Goal: Connect with others: Connect with others

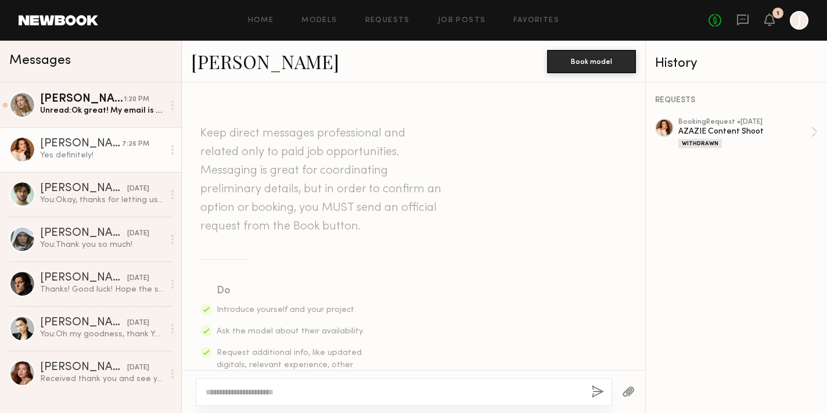
scroll to position [788, 0]
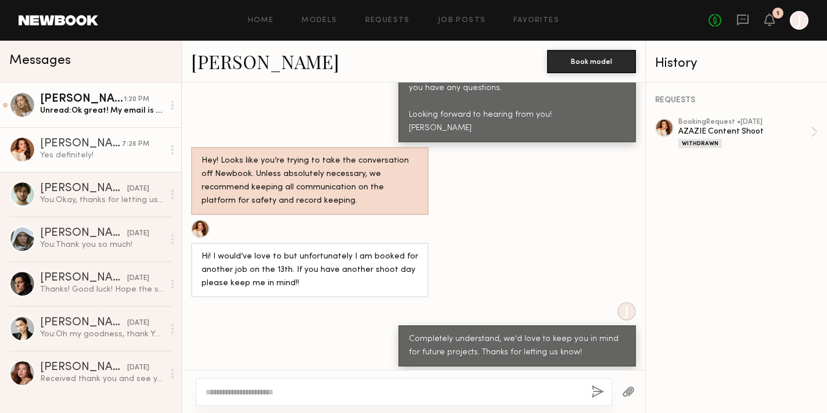
click at [102, 117] on link "Shannon B. 1:20 PM Unread: Ok great! My email is business.shannonbarker@gmail.c…" at bounding box center [90, 105] width 181 height 45
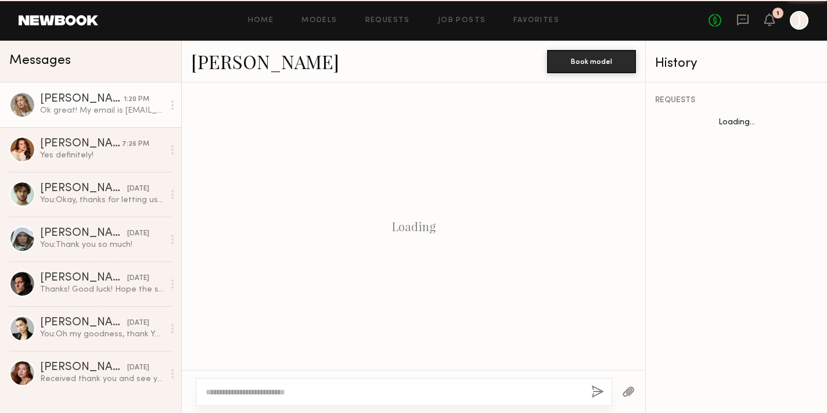
scroll to position [1052, 0]
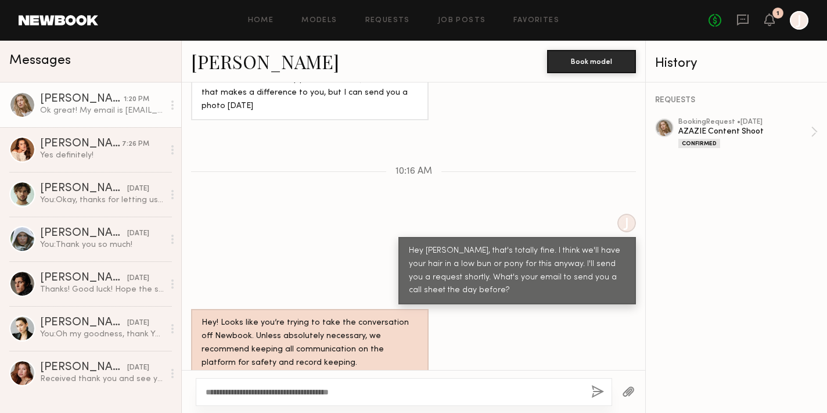
type textarea "**********"
click at [596, 391] on button "button" at bounding box center [598, 392] width 13 height 15
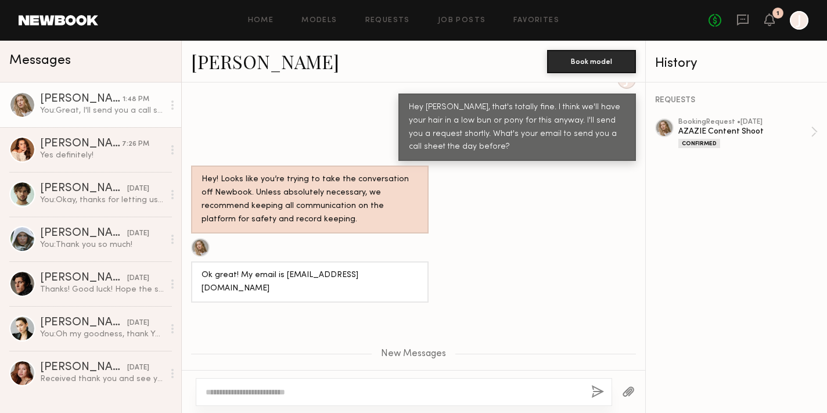
scroll to position [1268, 0]
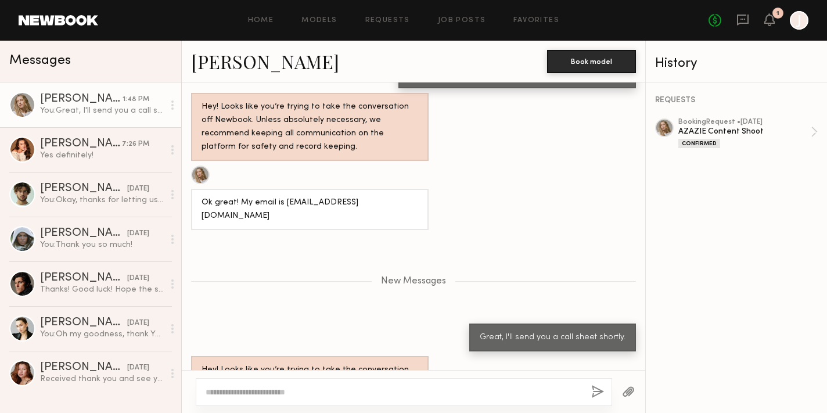
click at [662, 131] on div at bounding box center [664, 128] width 19 height 19
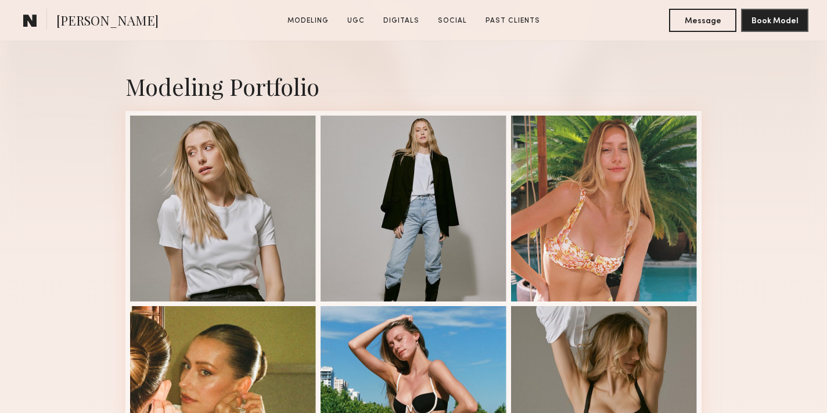
scroll to position [234, 0]
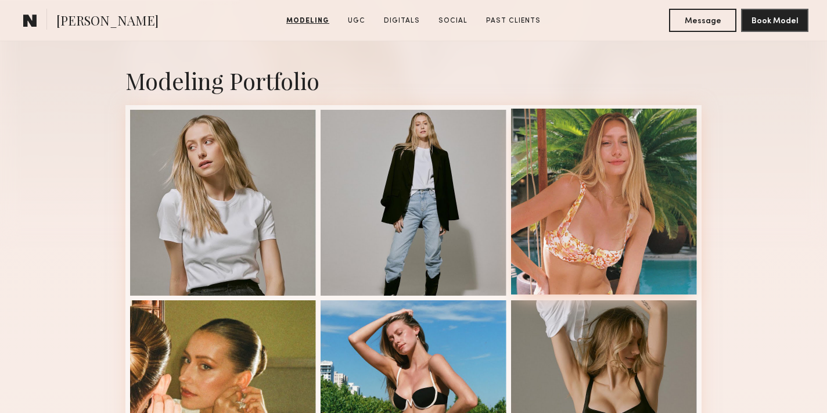
click at [658, 242] on div at bounding box center [604, 202] width 186 height 186
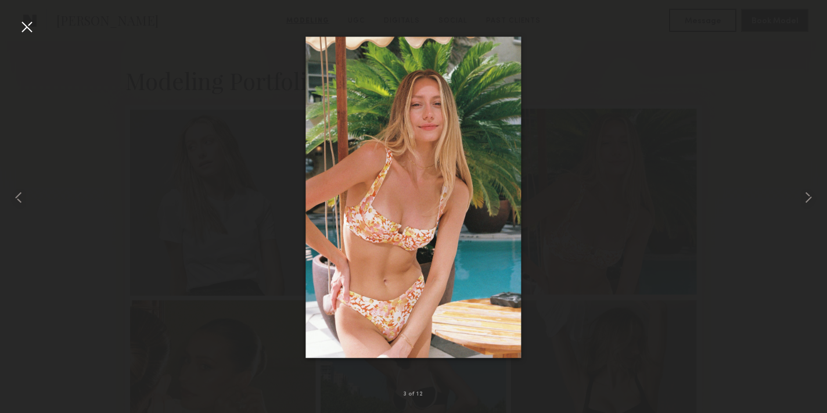
click at [658, 242] on div at bounding box center [413, 197] width 827 height 357
click at [27, 27] on div at bounding box center [26, 26] width 19 height 19
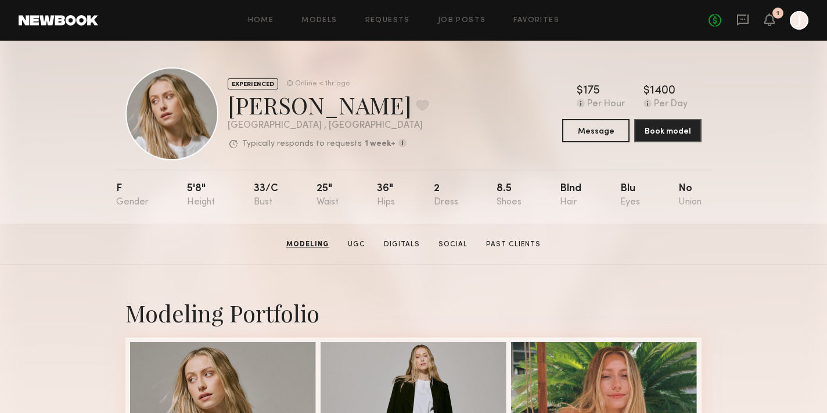
scroll to position [0, 0]
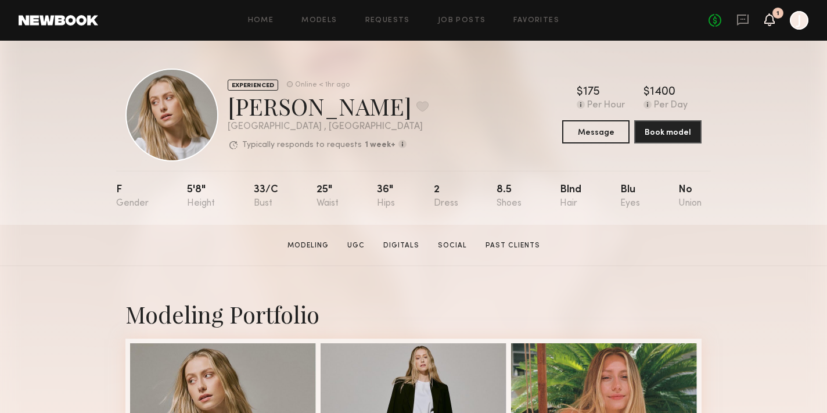
click at [770, 20] on icon at bounding box center [769, 19] width 9 height 8
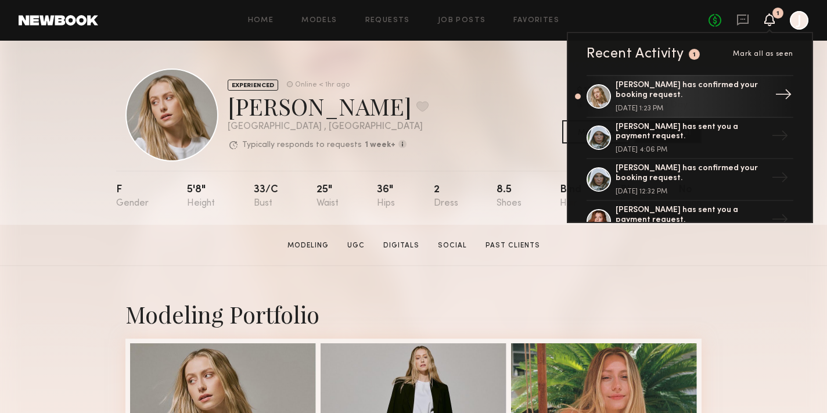
click at [777, 90] on div "→" at bounding box center [783, 96] width 27 height 30
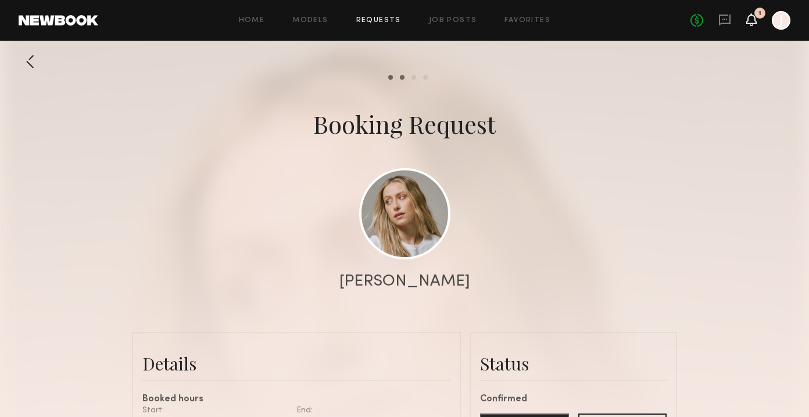
click at [750, 23] on icon at bounding box center [751, 19] width 9 height 8
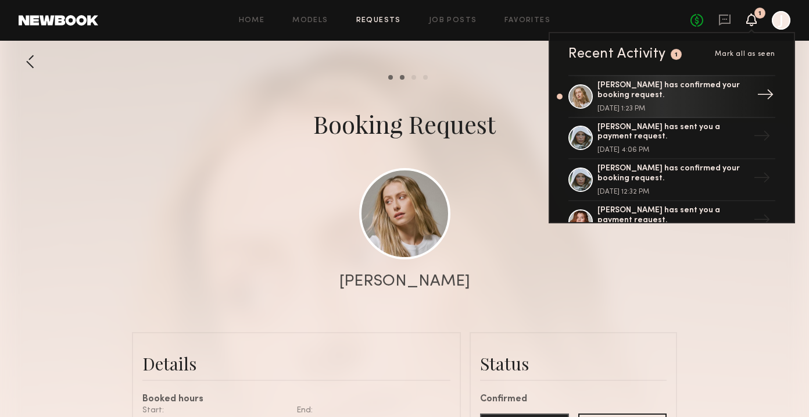
click at [744, 93] on div "[PERSON_NAME] has confirmed your booking request." at bounding box center [672, 91] width 151 height 20
